Goal: Task Accomplishment & Management: Manage account settings

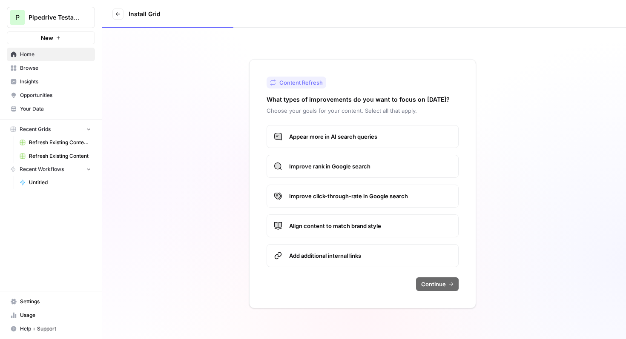
click at [27, 303] on span "Settings" at bounding box center [55, 302] width 71 height 8
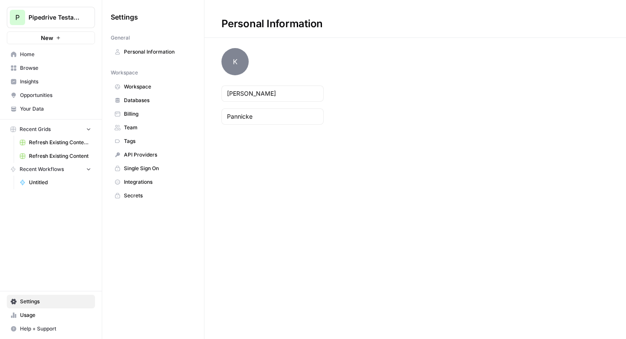
click at [139, 131] on span "Team" at bounding box center [158, 128] width 68 height 8
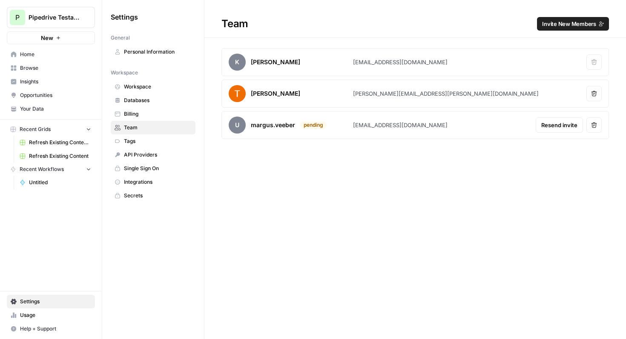
click at [563, 27] on span "Invite New Members" at bounding box center [569, 24] width 54 height 9
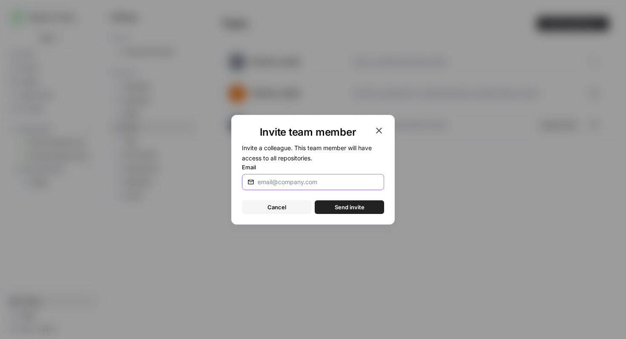
click at [288, 185] on input "Email" at bounding box center [317, 182] width 121 height 9
paste input "[PERSON_NAME][EMAIL_ADDRESS][DOMAIN_NAME]"
type input "[PERSON_NAME][EMAIL_ADDRESS][DOMAIN_NAME]"
click at [339, 207] on span "Send invite" at bounding box center [350, 207] width 30 height 9
